Goal: Book appointment/travel/reservation

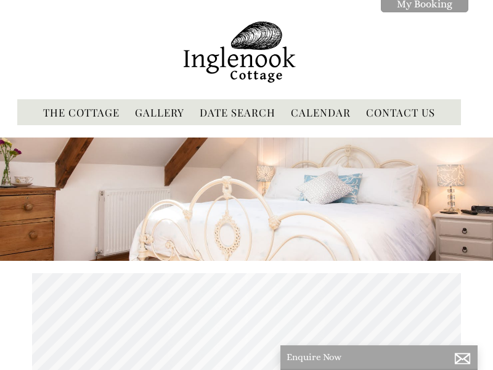
scroll to position [0, 11]
